Goal: Check status: Check status

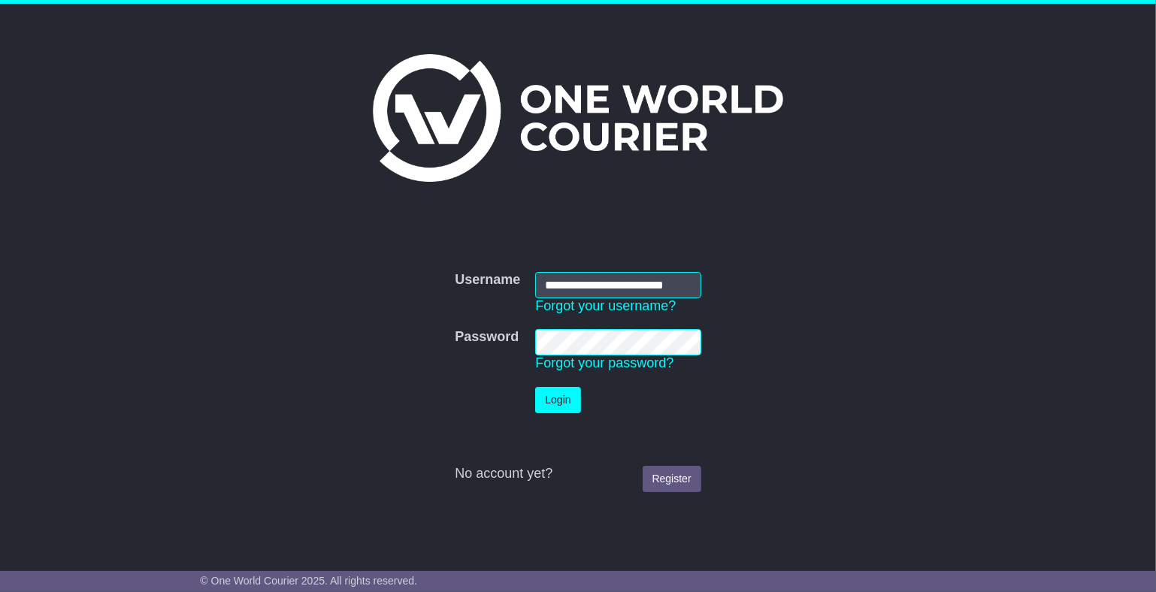
click at [545, 392] on button "Login" at bounding box center [557, 400] width 45 height 26
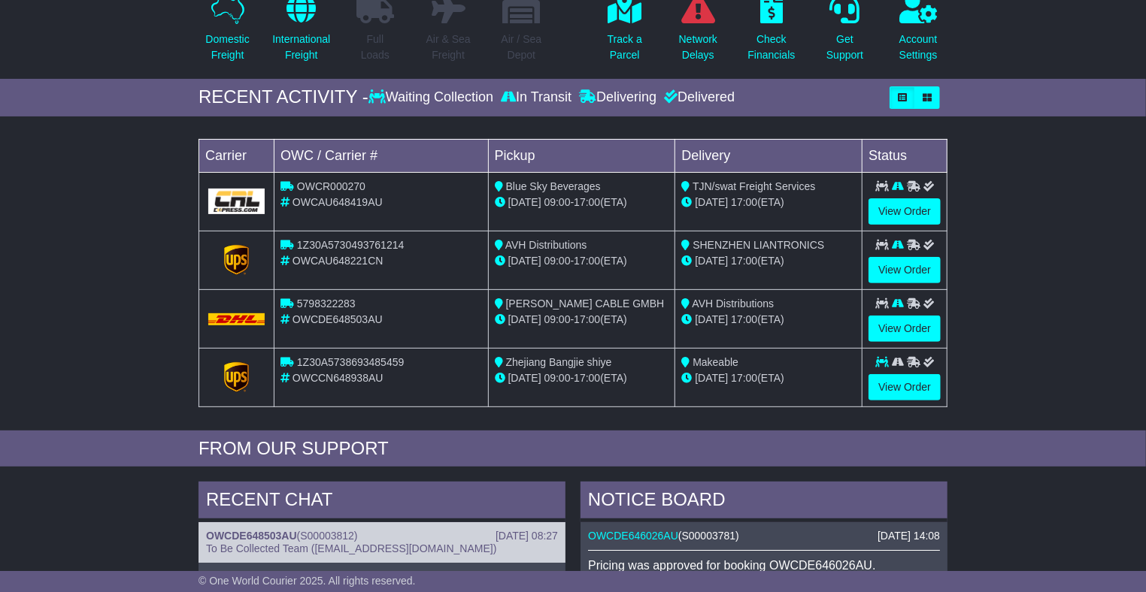
scroll to position [136, 0]
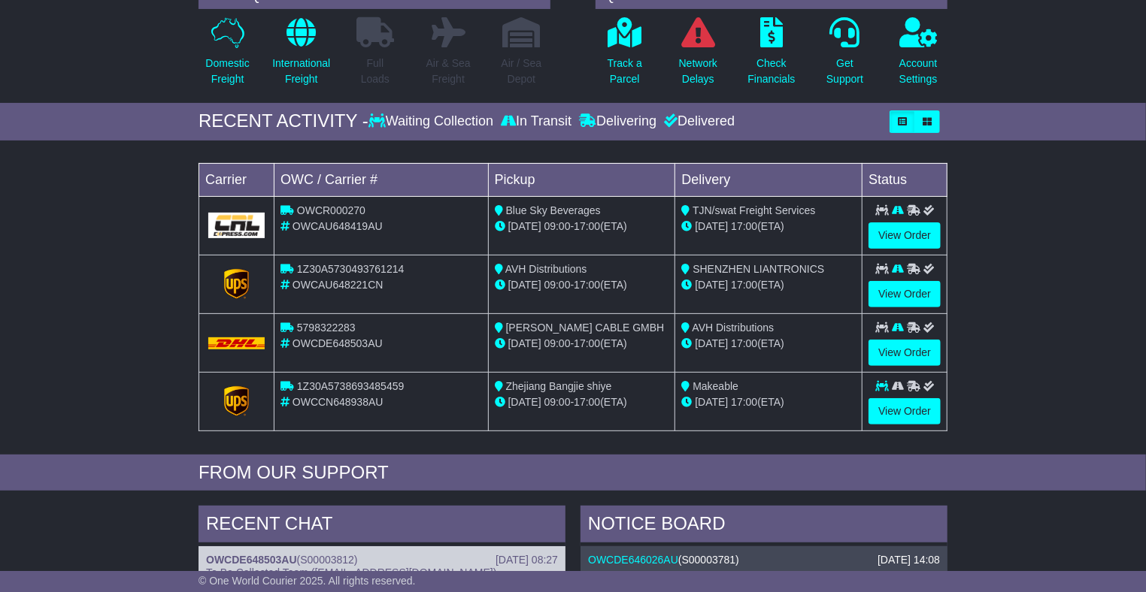
drag, startPoint x: 215, startPoint y: 256, endPoint x: 794, endPoint y: 404, distance: 597.6
click at [794, 404] on tbody "OWCR000270 OWCAU648419AU Blue Sky Beverages 19 Sep 09:00 - 17:00 (ETA) TJN/swat…" at bounding box center [573, 313] width 748 height 235
click at [1033, 379] on div "Loading... No bookings found Carrier OWC / Carrier # Pickup Delivery Status OWC…" at bounding box center [573, 301] width 1146 height 307
drag, startPoint x: 1060, startPoint y: 423, endPoint x: 192, endPoint y: 191, distance: 898.2
click at [192, 191] on div "Loading... No bookings found Carrier OWC / Carrier # Pickup Delivery Status OWC…" at bounding box center [573, 301] width 1146 height 307
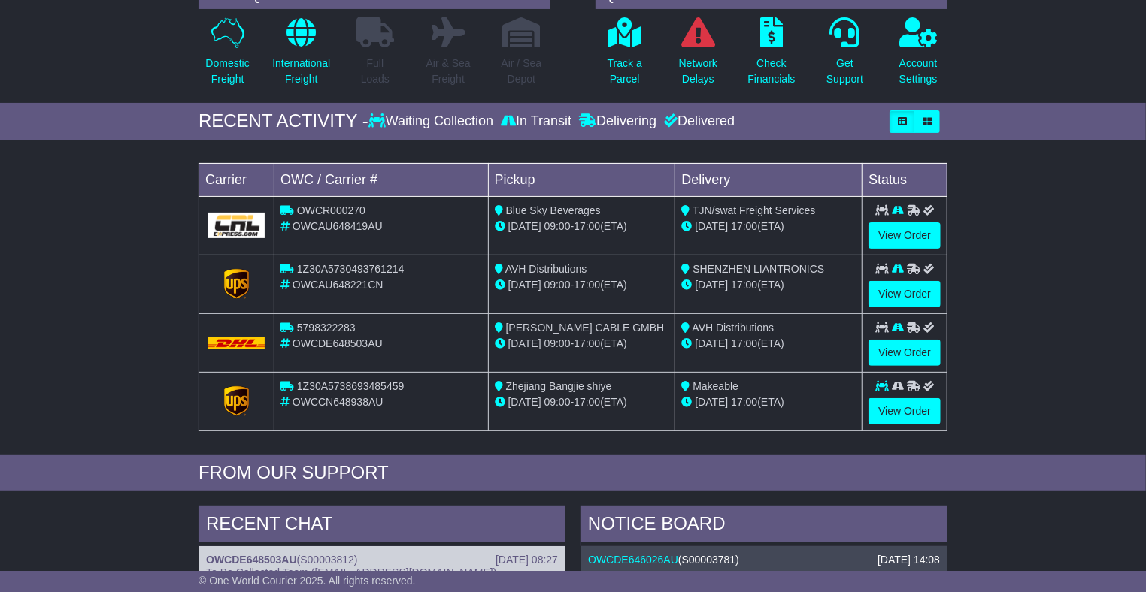
click at [1062, 259] on div "Loading... No bookings found Carrier OWC / Carrier # Pickup Delivery Status OWC…" at bounding box center [573, 301] width 1146 height 307
drag, startPoint x: 1078, startPoint y: 273, endPoint x: 859, endPoint y: 305, distance: 221.9
click at [1078, 273] on div "Loading... No bookings found Carrier OWC / Carrier # Pickup Delivery Status OWC…" at bounding box center [573, 301] width 1146 height 307
click at [816, 292] on td "SHENZHEN LIANTRONICS 30 Sep 17:00 (ETA)" at bounding box center [768, 284] width 187 height 59
click at [801, 288] on div "30 Sep 17:00 (ETA)" at bounding box center [768, 285] width 174 height 16
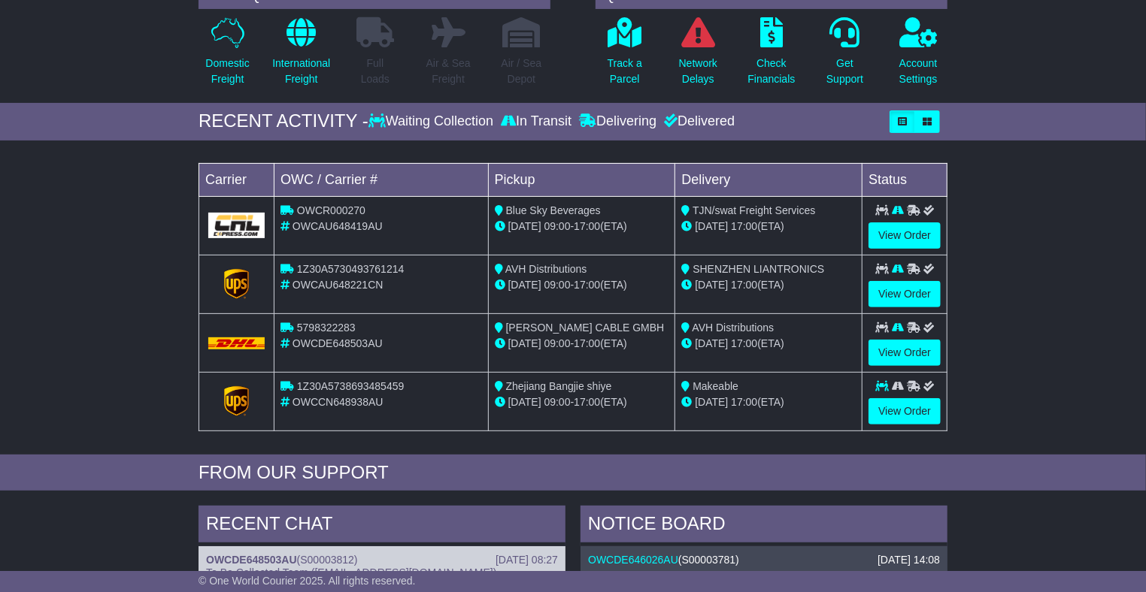
click at [792, 285] on div "30 Sep 17:00 (ETA)" at bounding box center [768, 285] width 174 height 16
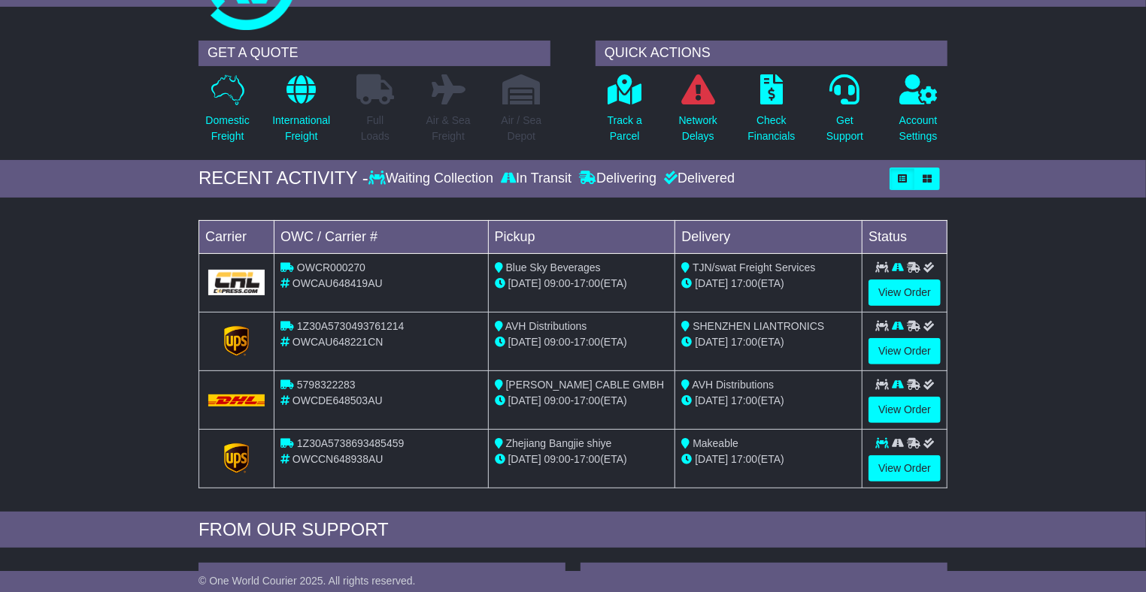
scroll to position [0, 0]
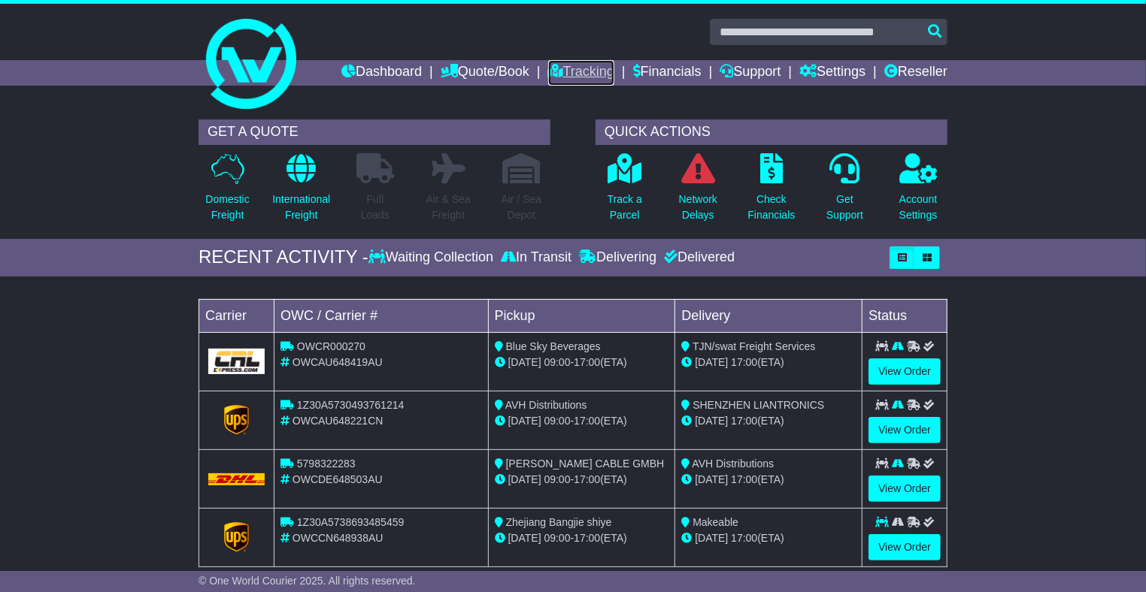
click at [575, 73] on link "Tracking" at bounding box center [581, 73] width 66 height 26
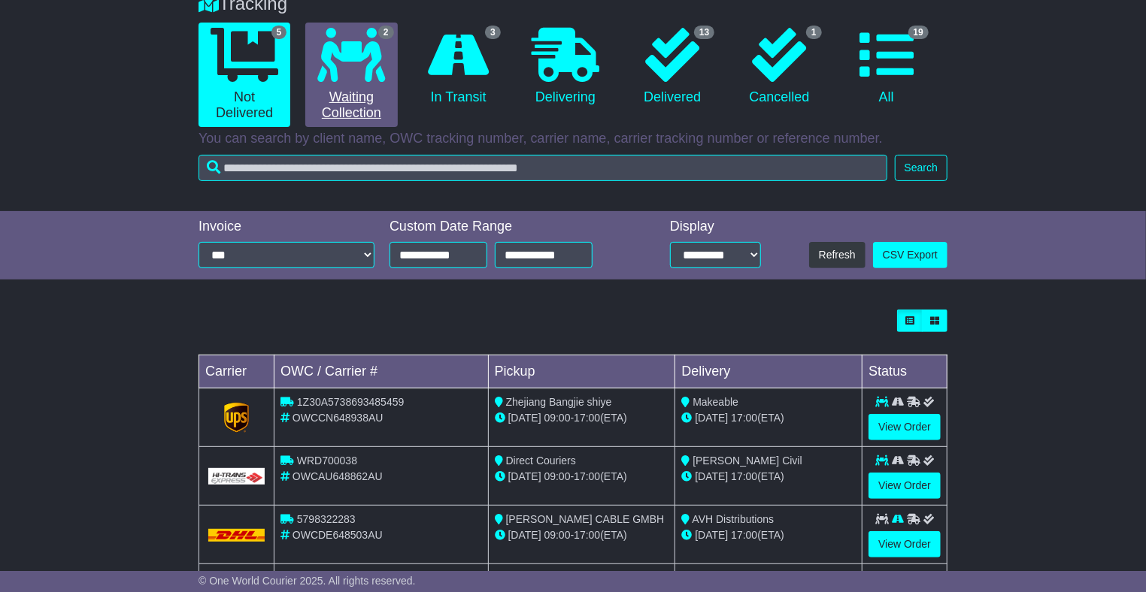
scroll to position [136, 0]
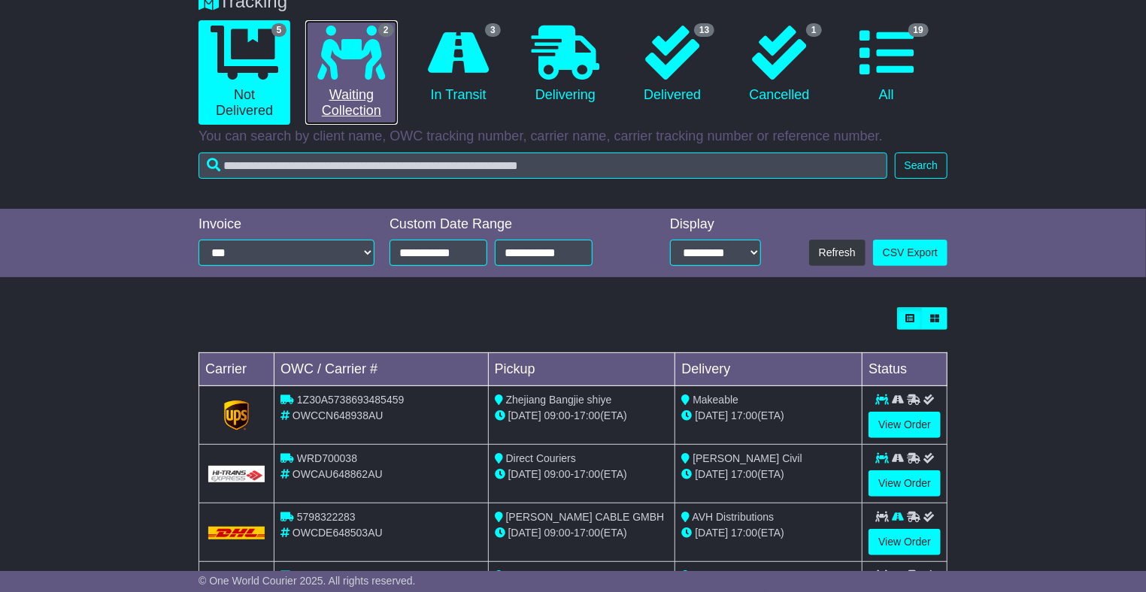
click at [350, 87] on link "2 Waiting Collection" at bounding box center [351, 72] width 92 height 105
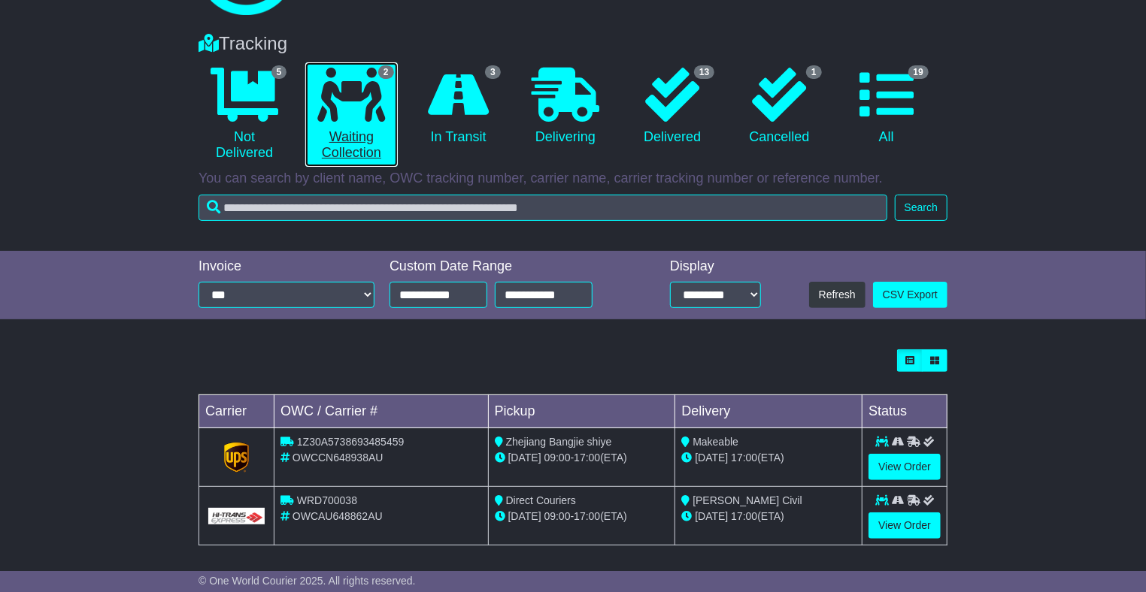
scroll to position [98, 0]
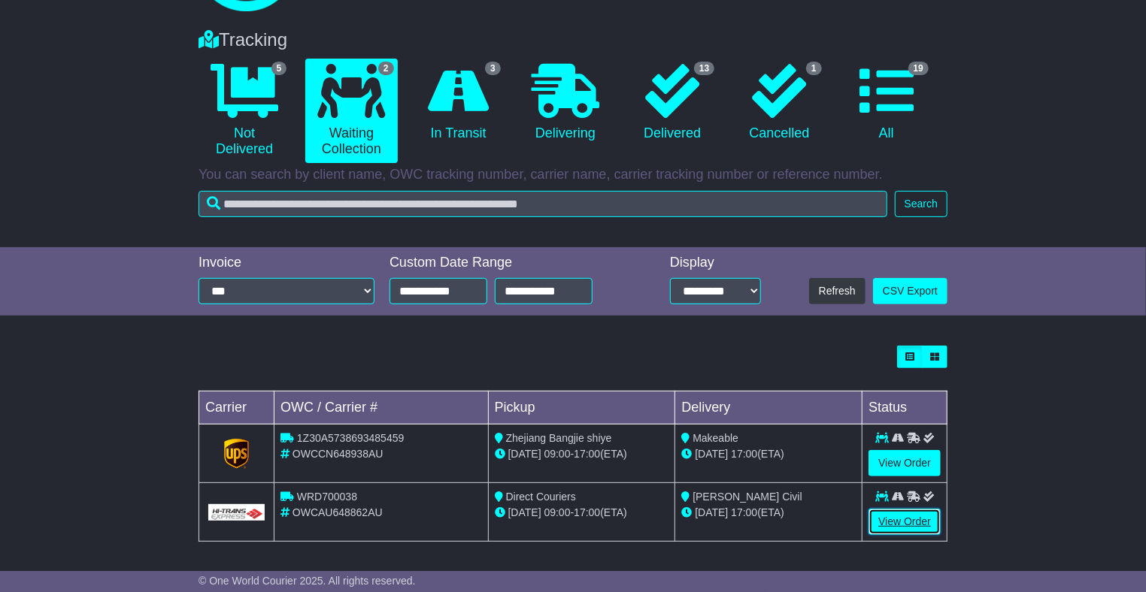
click at [898, 517] on link "View Order" at bounding box center [904, 522] width 72 height 26
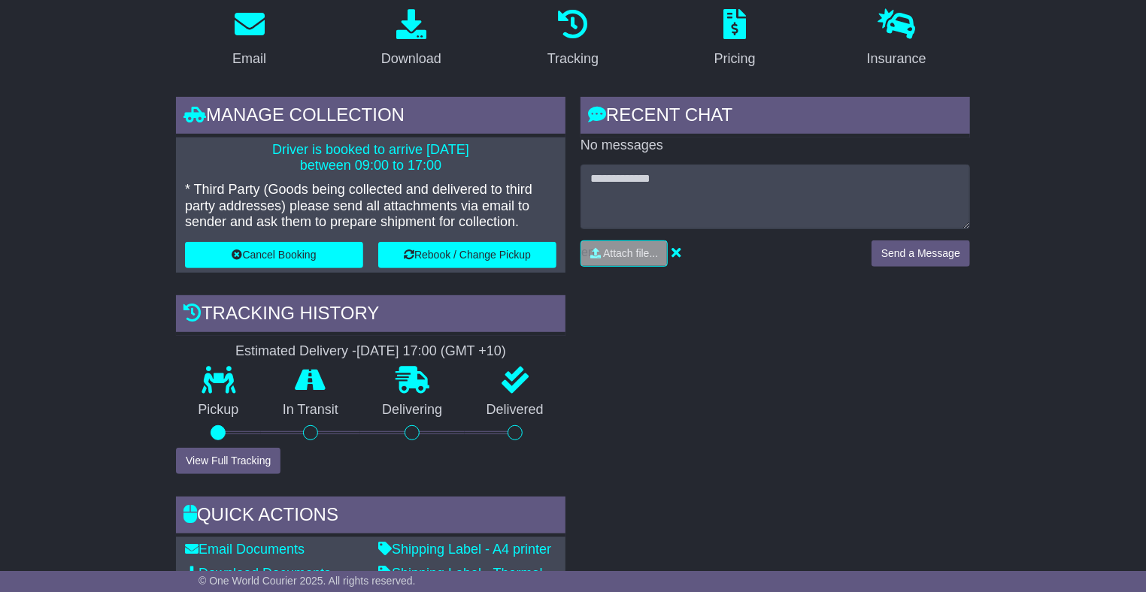
scroll to position [268, 0]
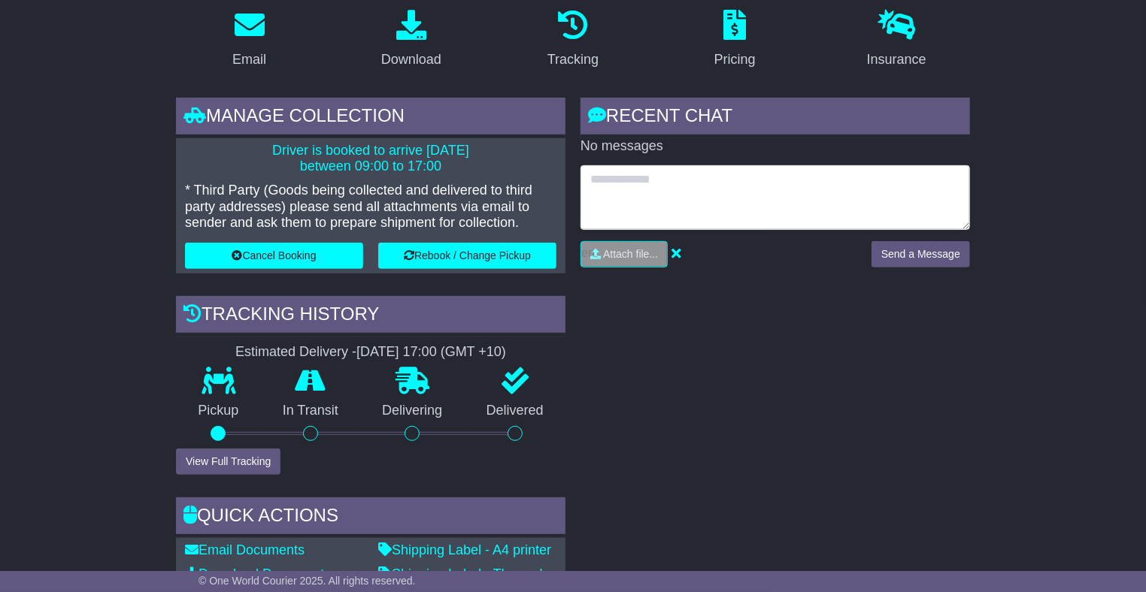
click at [669, 195] on textarea at bounding box center [774, 197] width 389 height 65
type textarea "**********"
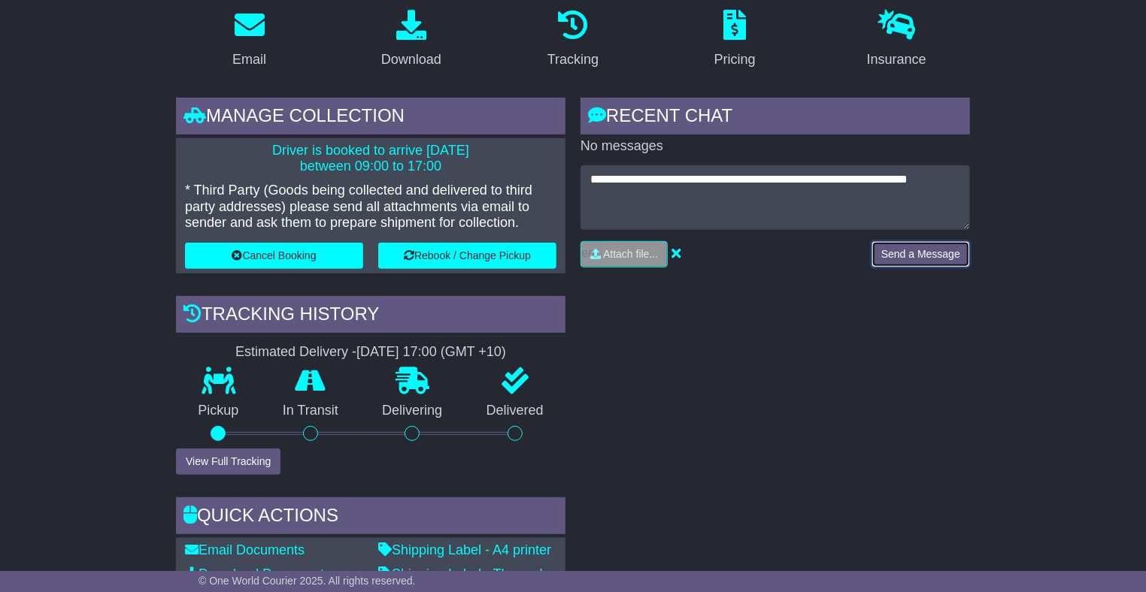
click at [917, 245] on button "Send a Message" at bounding box center [920, 254] width 98 height 26
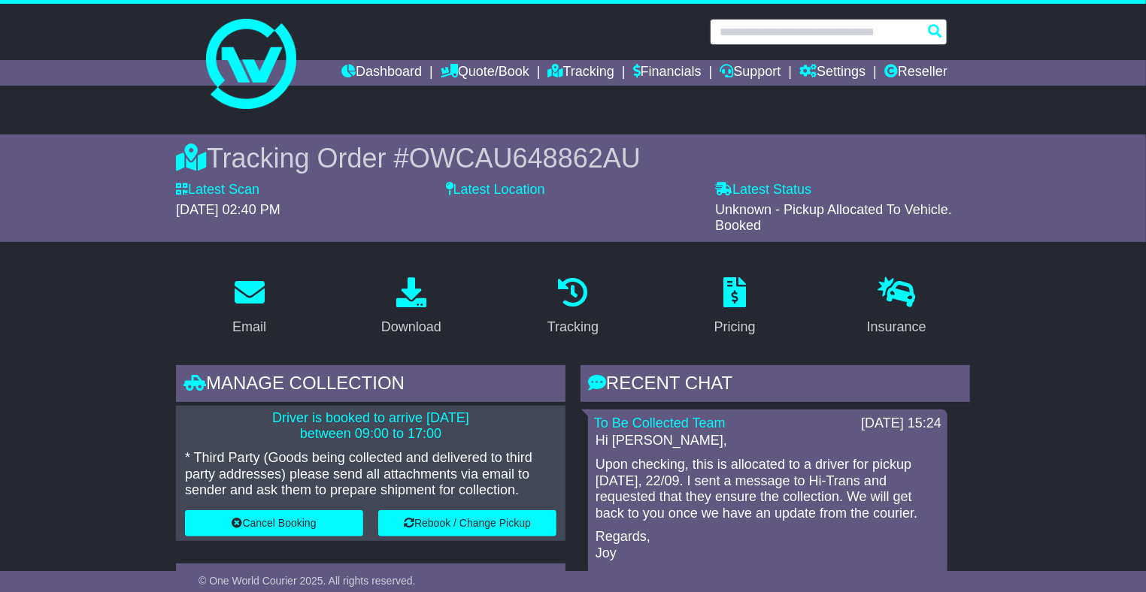
click at [771, 41] on input "text" at bounding box center [829, 32] width 238 height 26
paste input "**********"
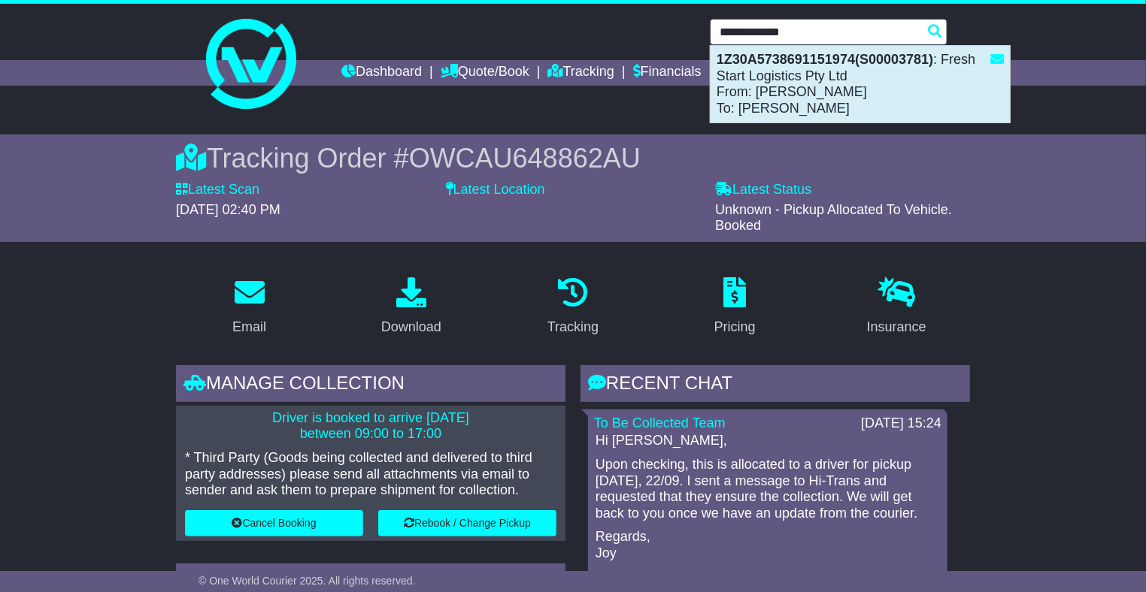
click at [789, 80] on div "1Z30A5738691151974(S00003781) : Fresh Start Logistics Pty Ltd From: [PERSON_NAM…" at bounding box center [859, 84] width 299 height 77
type input "**********"
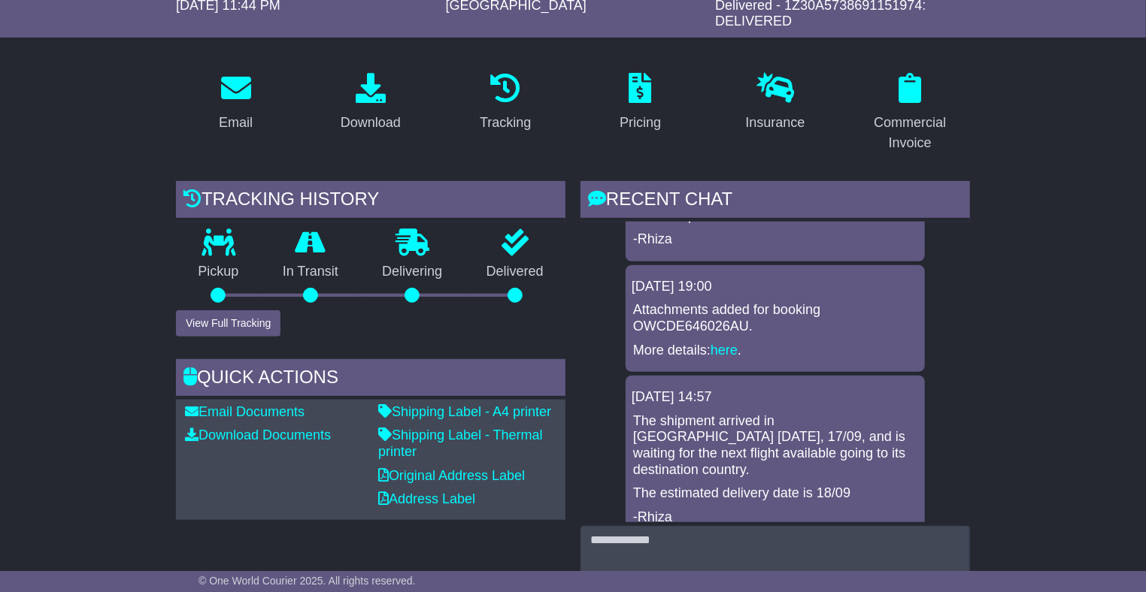
scroll to position [341, 0]
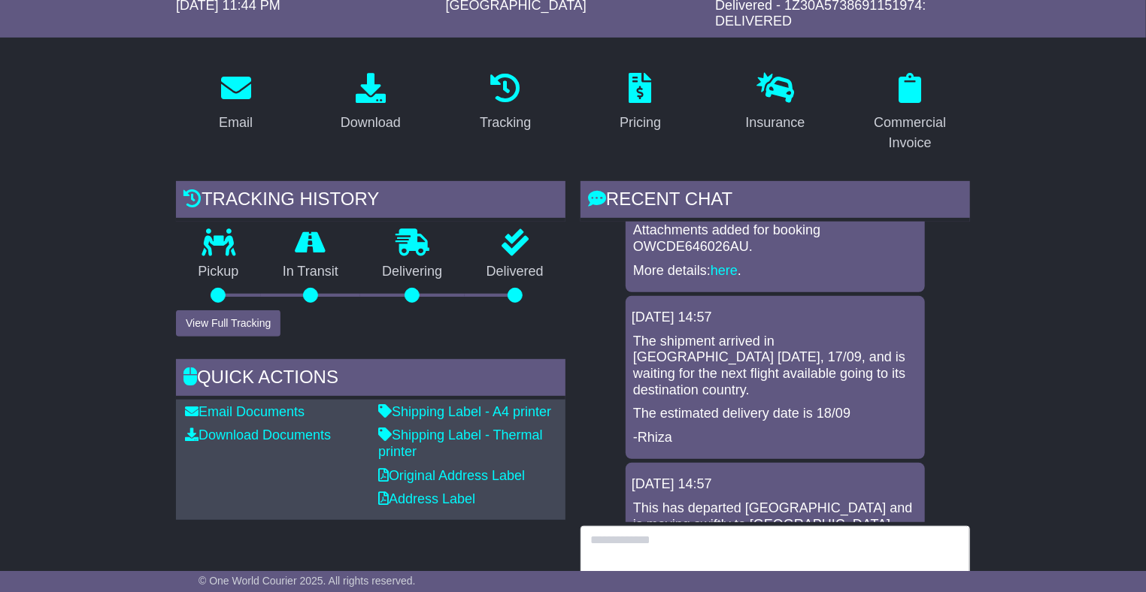
click at [741, 529] on textarea at bounding box center [774, 558] width 389 height 65
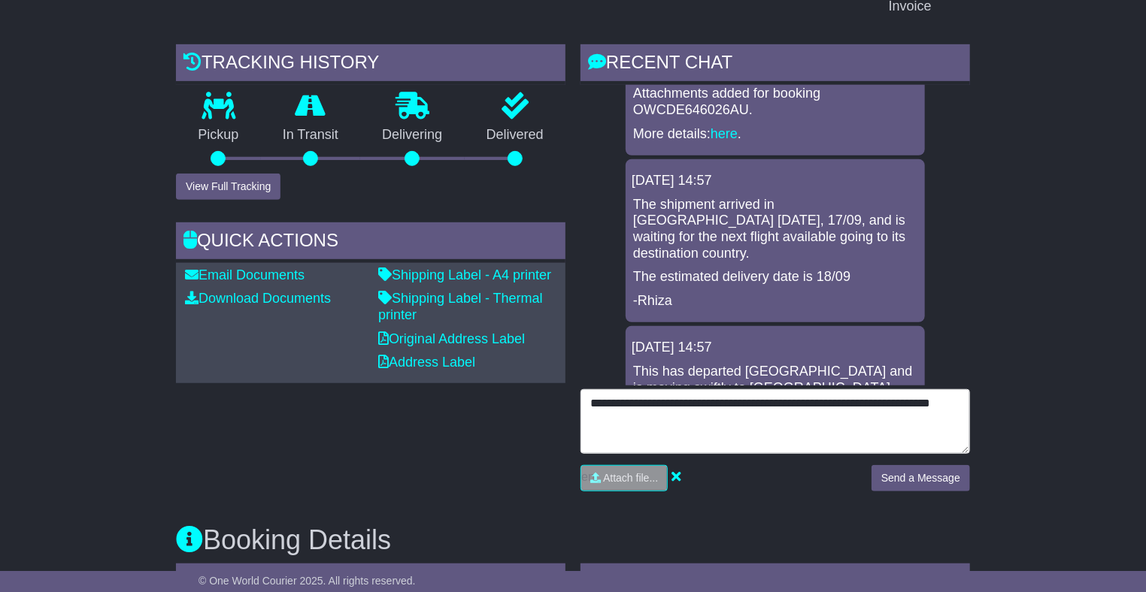
click at [768, 405] on textarea "**********" at bounding box center [774, 421] width 389 height 65
type textarea "**********"
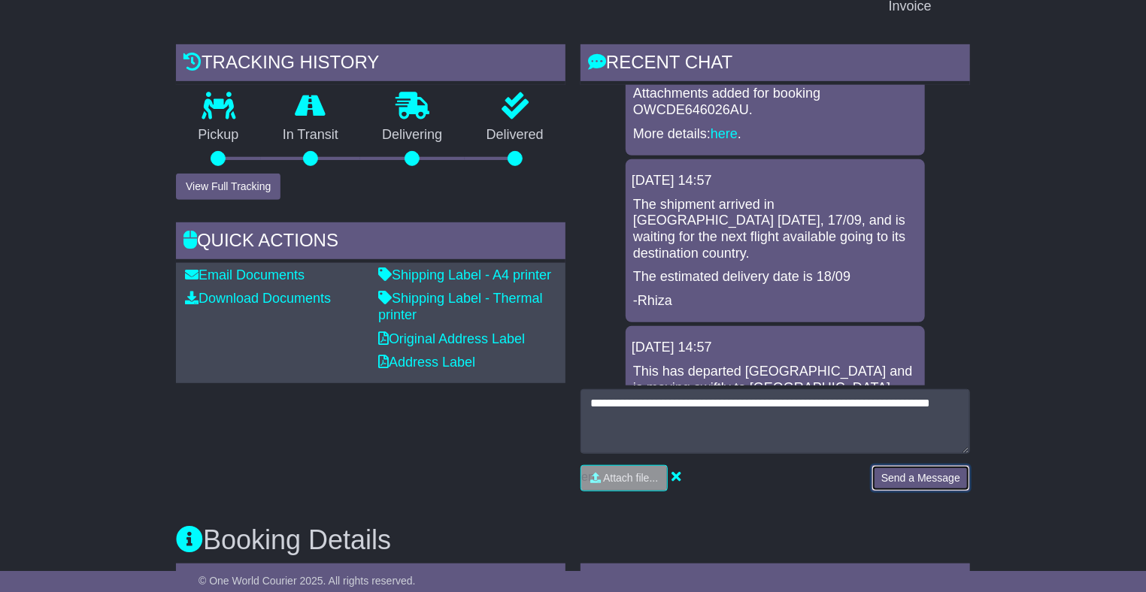
drag, startPoint x: 890, startPoint y: 474, endPoint x: 898, endPoint y: 471, distance: 8.1
click at [892, 474] on button "Send a Message" at bounding box center [920, 478] width 98 height 26
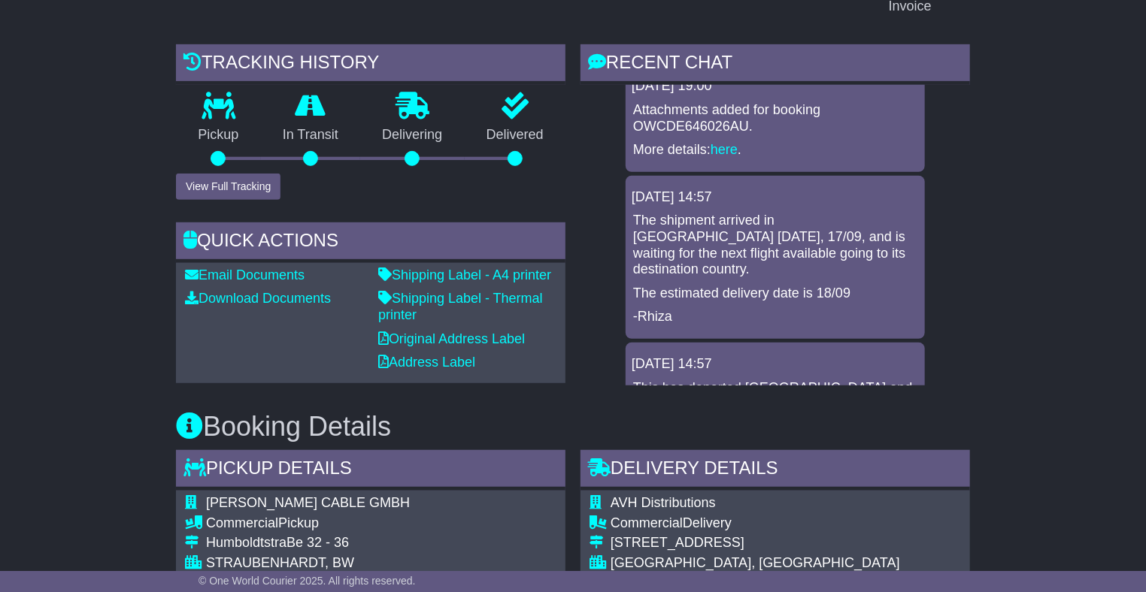
scroll to position [341, 0]
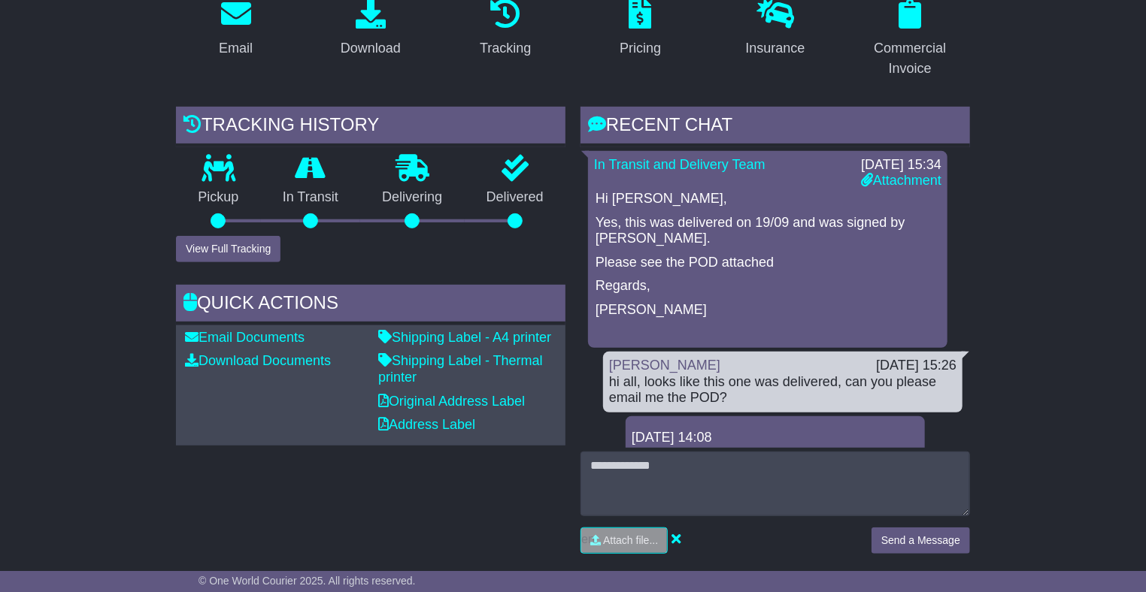
scroll to position [273, 0]
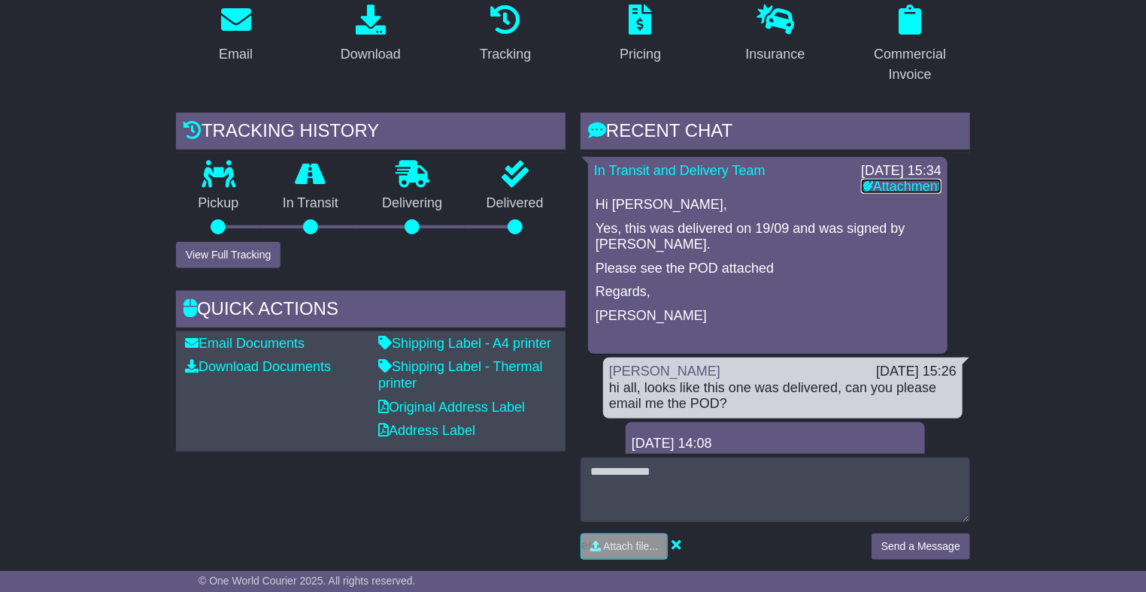
click at [870, 186] on link "Attachment" at bounding box center [901, 186] width 80 height 15
